Goal: Transaction & Acquisition: Book appointment/travel/reservation

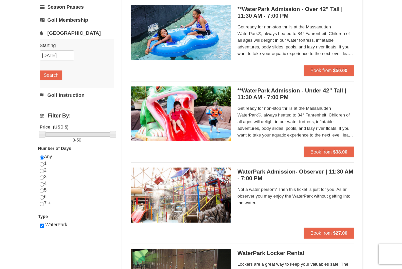
scroll to position [151, 0]
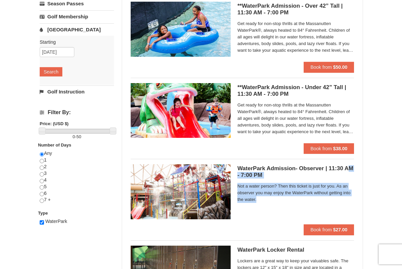
drag, startPoint x: 359, startPoint y: 201, endPoint x: 347, endPoint y: 168, distance: 35.3
click at [347, 168] on div "Sort By Name Name (A to Z) Name (Z to A) Price Price (Low to High) Price (High …" at bounding box center [242, 109] width 240 height 431
click at [368, 196] on div "× Categories List Filter My Itinerary Questions? [PHONE_NUMBER] Lodging Arrival…" at bounding box center [201, 106] width 336 height 454
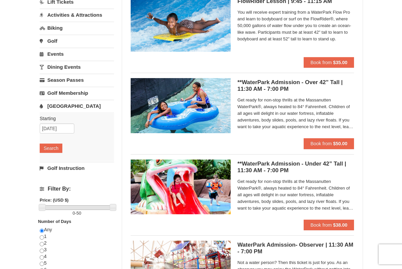
scroll to position [0, 0]
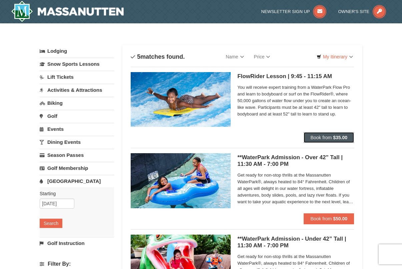
click at [339, 137] on strong "$35.00" at bounding box center [340, 137] width 14 height 5
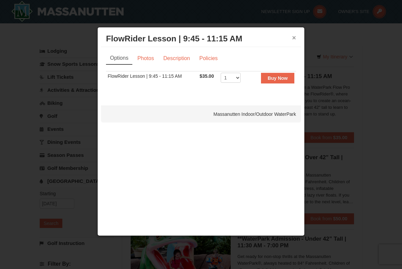
click at [295, 41] on button "×" at bounding box center [294, 37] width 4 height 7
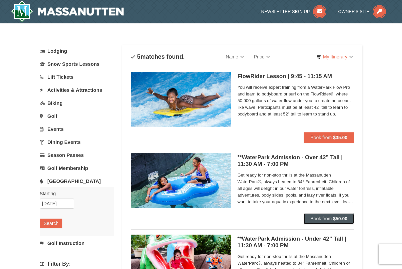
click at [345, 220] on strong "$50.00" at bounding box center [340, 218] width 14 height 5
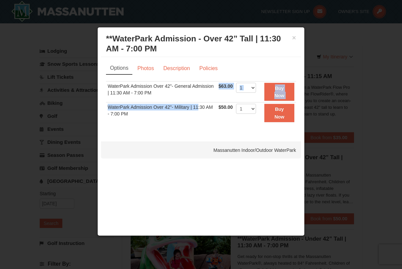
drag, startPoint x: 197, startPoint y: 110, endPoint x: 152, endPoint y: 98, distance: 46.8
click at [152, 98] on tbody "WaterPark Admission Over 42"- General Admission | 11:30 AM - 7:00 PM $63.00 Inc…" at bounding box center [201, 102] width 190 height 42
click at [148, 69] on link "Photos" at bounding box center [145, 68] width 25 height 13
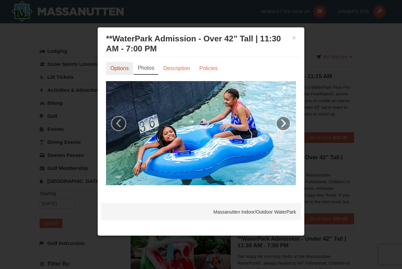
click at [129, 73] on link "Options" at bounding box center [119, 68] width 27 height 13
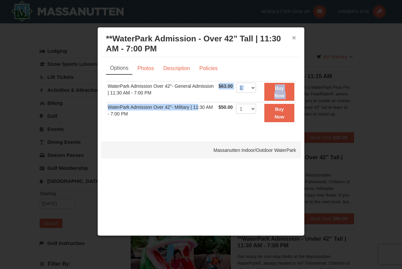
click at [295, 40] on button "×" at bounding box center [294, 37] width 4 height 7
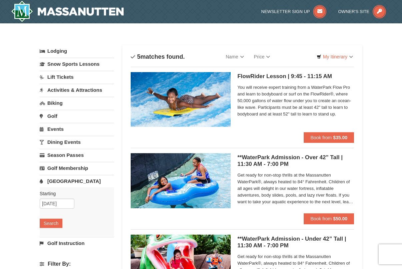
drag, startPoint x: 129, startPoint y: 14, endPoint x: 122, endPoint y: 3, distance: 13.4
click at [122, 3] on div at bounding box center [87, 11] width 163 height 23
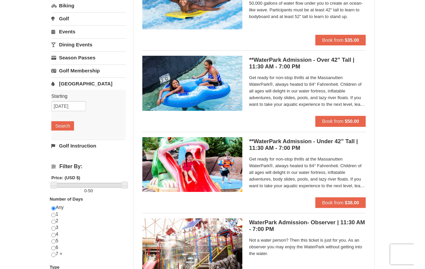
scroll to position [108, 0]
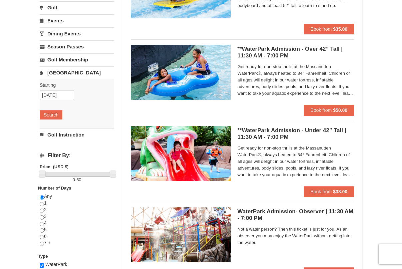
click at [290, 115] on li "**WaterPark Admission - Over 42” Tall | 11:30 AM - 7:00 PM Massanutten Indoor/O…" at bounding box center [242, 77] width 223 height 76
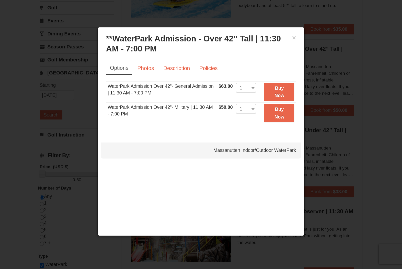
click at [297, 37] on div "× **WaterPark Admission - Over 42” Tall | 11:30 AM - 7:00 PM Massanutten Indoor…" at bounding box center [201, 44] width 200 height 26
click at [295, 42] on h3 "**WaterPark Admission - Over 42” Tall | 11:30 AM - 7:00 PM Massanutten Indoor/O…" at bounding box center [201, 44] width 190 height 20
click at [295, 37] on button "×" at bounding box center [294, 37] width 4 height 7
